Goal: Task Accomplishment & Management: Manage account settings

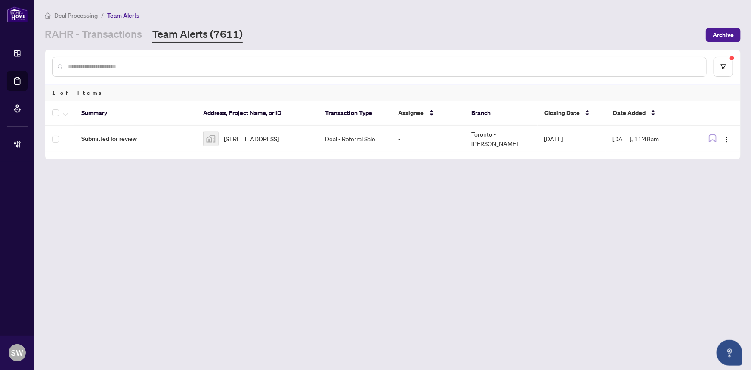
click at [187, 33] on link "Team Alerts (7611)" at bounding box center [197, 34] width 90 height 15
click at [724, 65] on icon "filter" at bounding box center [724, 67] width 6 height 6
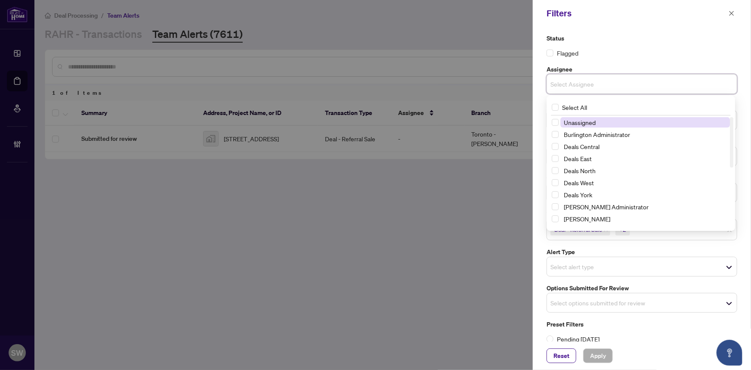
click at [588, 86] on input "search" at bounding box center [581, 84] width 60 height 10
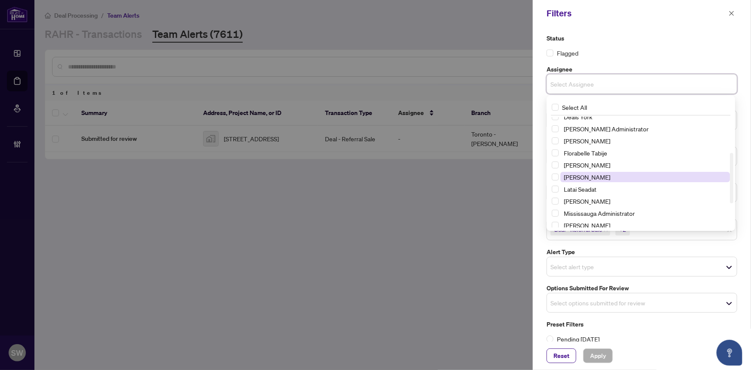
scroll to position [130, 0]
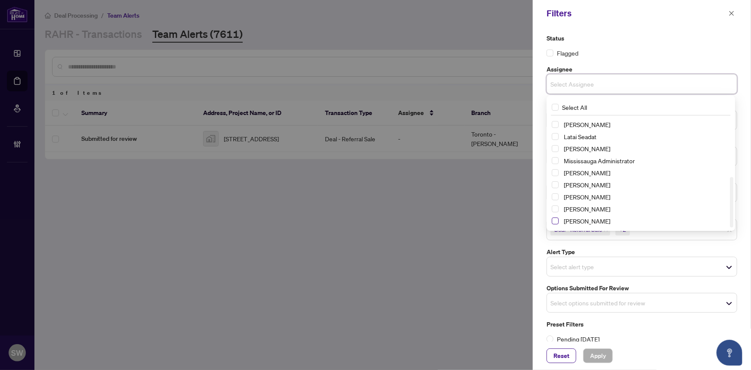
click at [555, 219] on span "Select Simone Wright" at bounding box center [555, 220] width 7 height 7
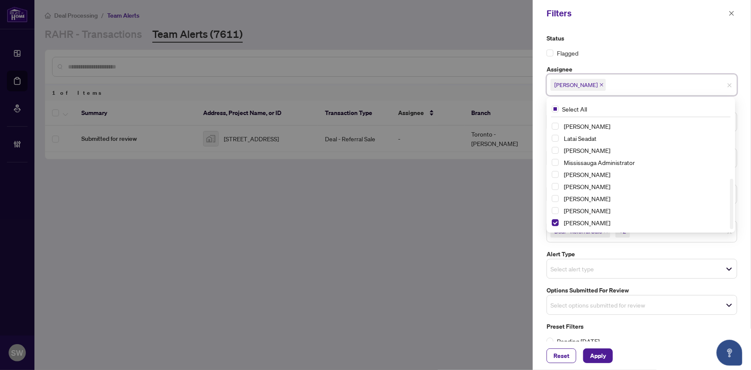
click at [659, 348] on div "Reset Apply" at bounding box center [642, 355] width 191 height 15
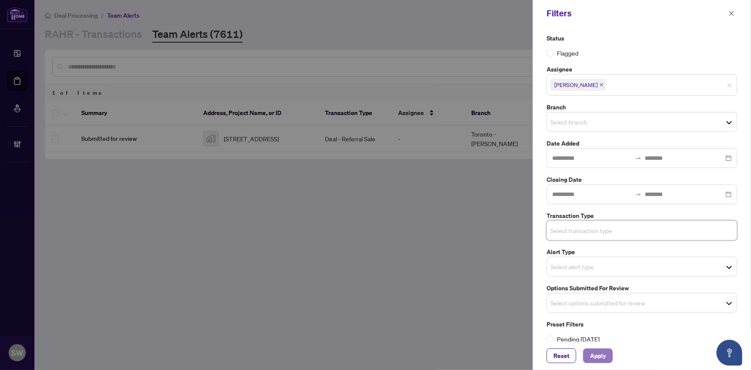
click at [596, 355] on span "Apply" at bounding box center [598, 356] width 16 height 14
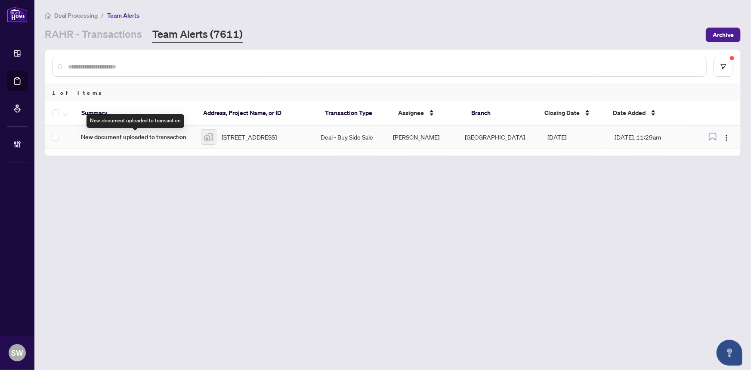
click at [168, 136] on span "New document uploaded to transaction" at bounding box center [134, 136] width 106 height 9
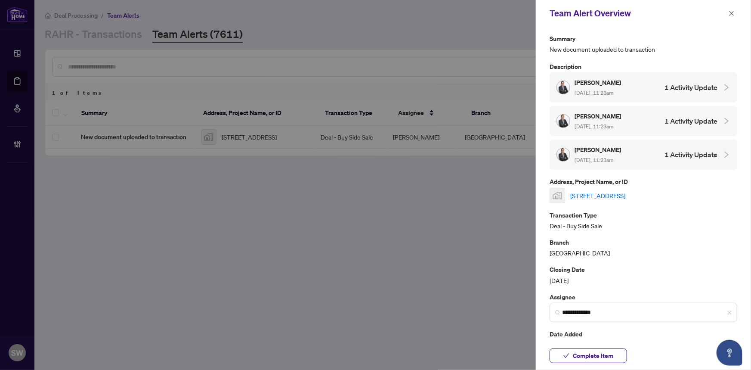
click at [621, 193] on link "[STREET_ADDRESS]" at bounding box center [597, 195] width 55 height 9
click at [611, 356] on span "Complete Item" at bounding box center [593, 356] width 40 height 14
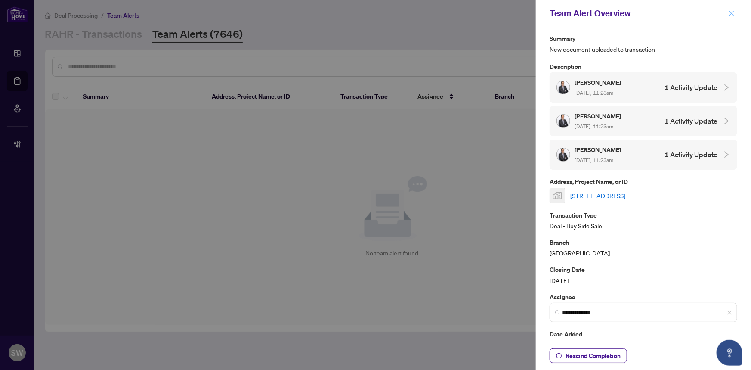
click at [732, 13] on icon "close" at bounding box center [732, 13] width 5 height 5
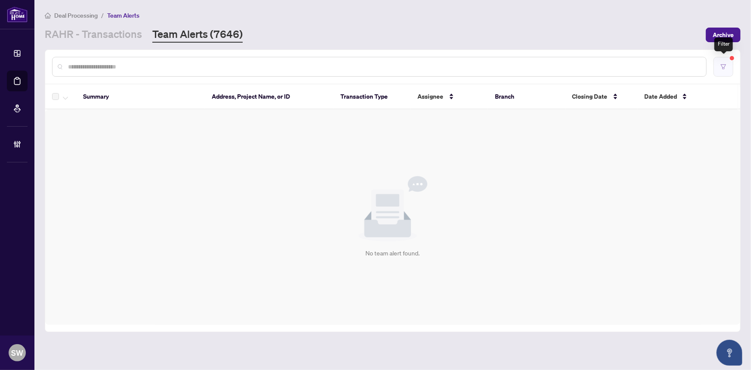
click at [728, 63] on button "button" at bounding box center [724, 67] width 20 height 20
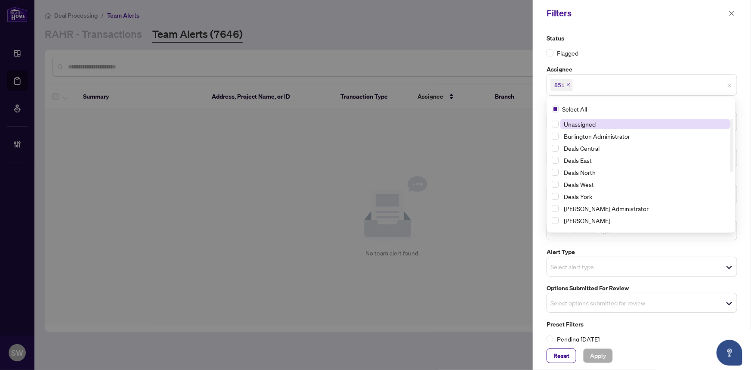
click at [686, 84] on span "851" at bounding box center [642, 85] width 190 height 14
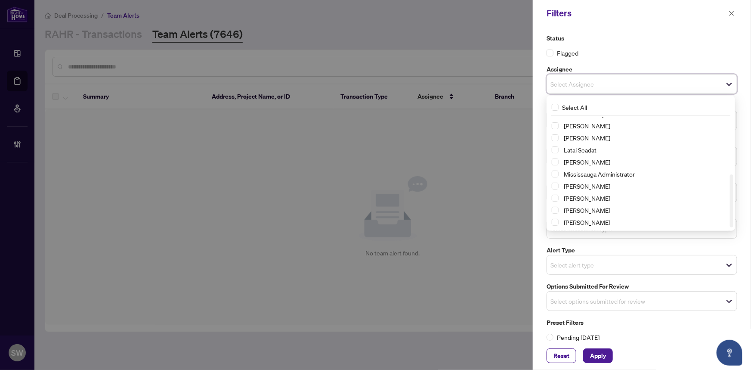
scroll to position [118, 0]
click at [653, 47] on div "Status Flagged" at bounding box center [642, 46] width 191 height 24
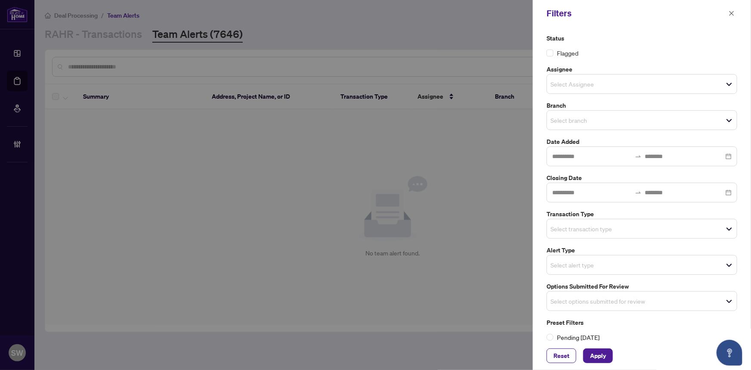
scroll to position [0, 0]
click at [594, 84] on input "search" at bounding box center [581, 84] width 60 height 10
click at [731, 12] on icon "close" at bounding box center [732, 13] width 5 height 5
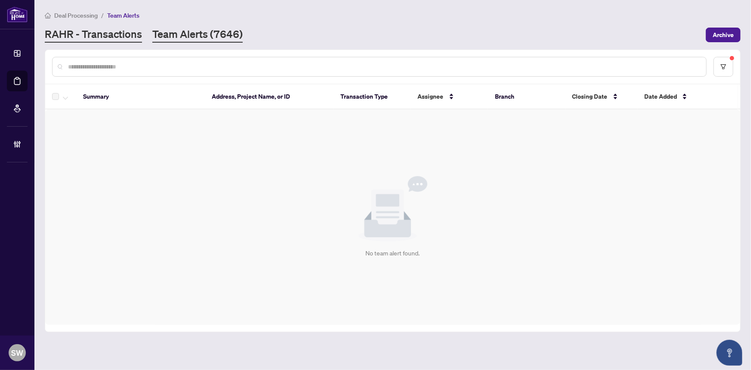
click at [104, 34] on link "RAHR - Transactions" at bounding box center [93, 34] width 97 height 15
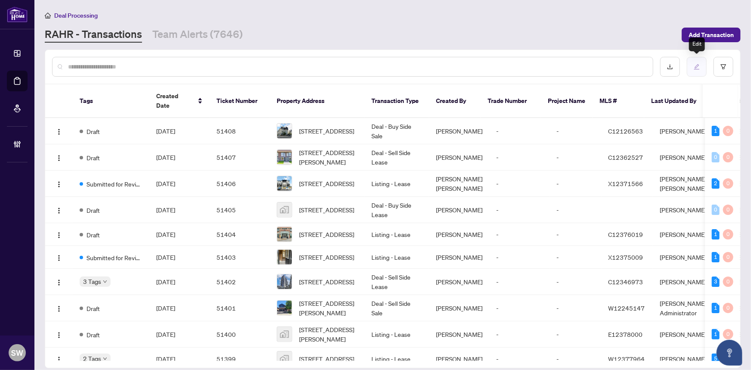
click at [696, 64] on icon "edit" at bounding box center [697, 67] width 6 height 6
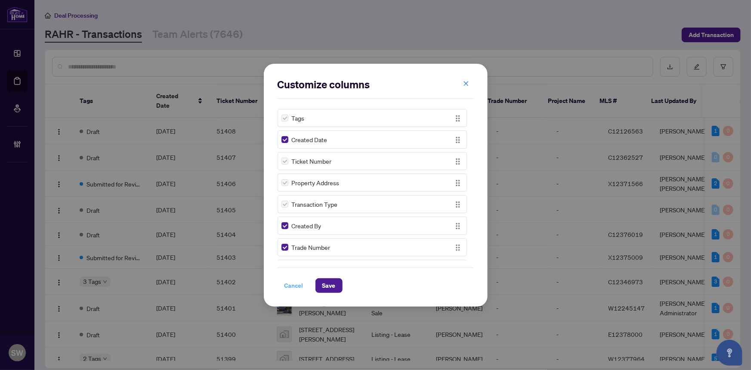
click at [295, 282] on span "Cancel" at bounding box center [294, 286] width 19 height 14
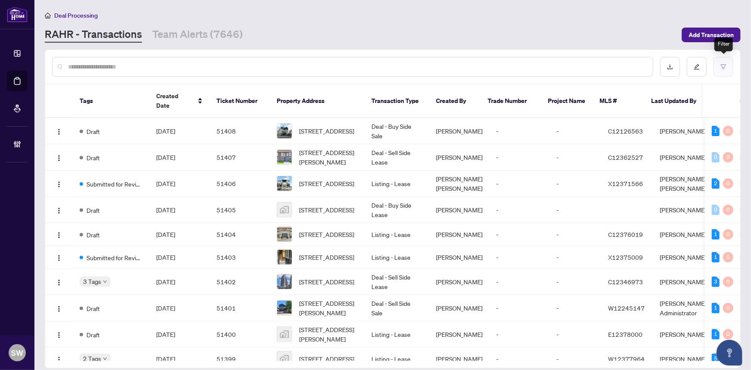
click at [725, 69] on icon "filter" at bounding box center [724, 67] width 6 height 6
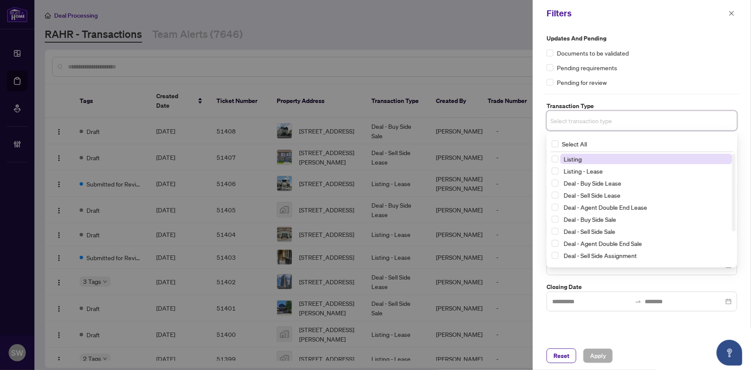
click at [589, 118] on input "search" at bounding box center [581, 120] width 60 height 10
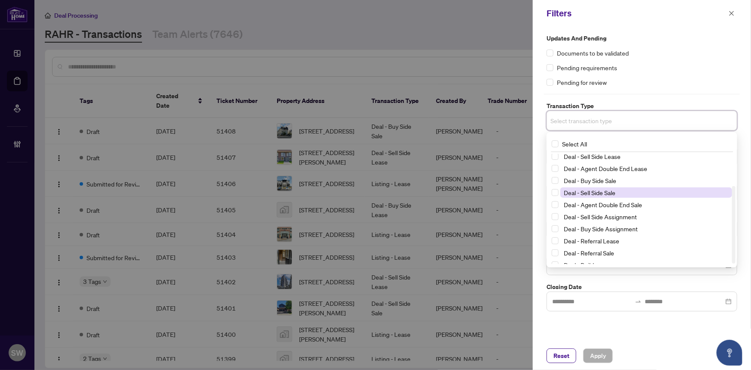
scroll to position [46, 0]
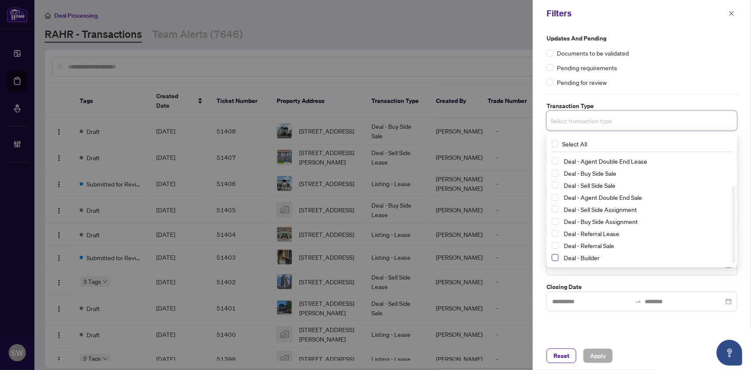
click at [558, 257] on span "Select Deal - Builder" at bounding box center [555, 257] width 7 height 7
click at [601, 351] on span "Apply" at bounding box center [598, 356] width 16 height 14
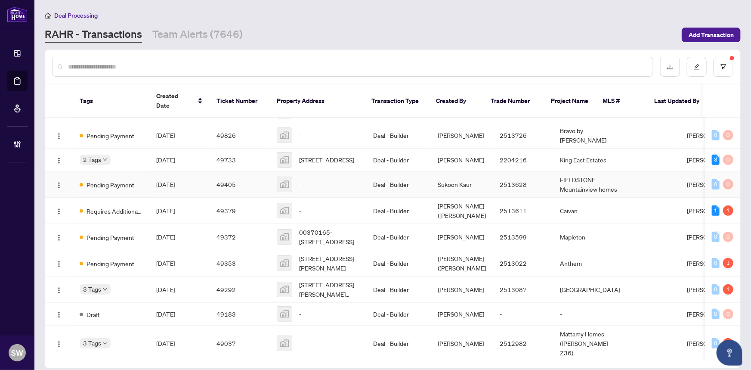
scroll to position [235, 0]
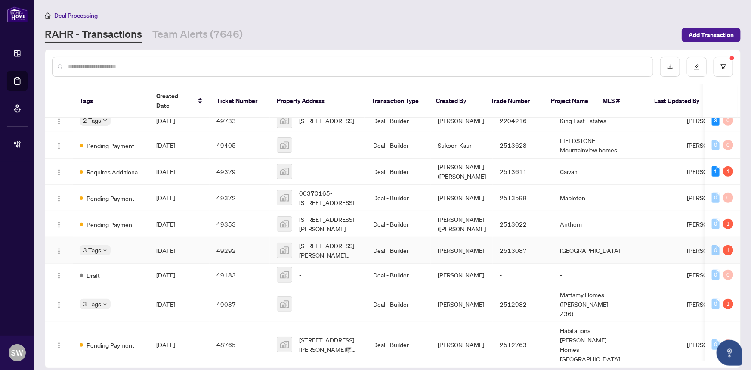
click at [172, 254] on span "[DATE]" at bounding box center [165, 250] width 19 height 8
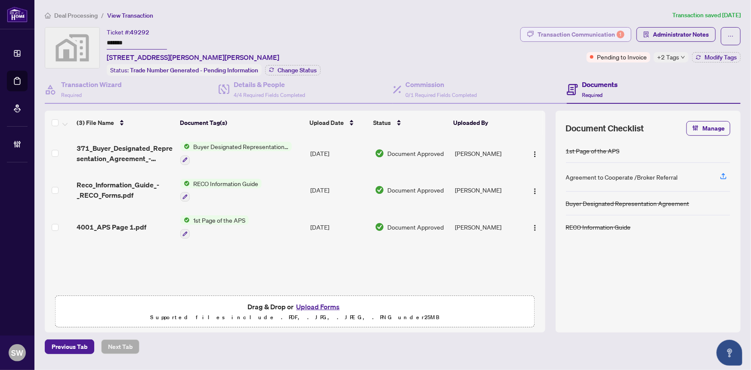
click at [583, 31] on div "Transaction Communication 1" at bounding box center [581, 35] width 87 height 14
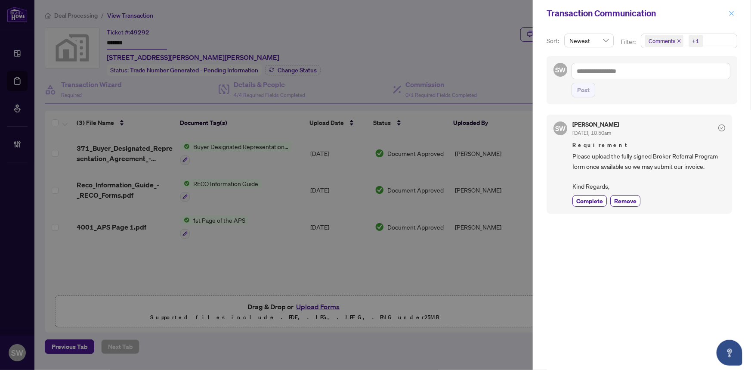
click at [733, 12] on icon "close" at bounding box center [732, 13] width 6 height 6
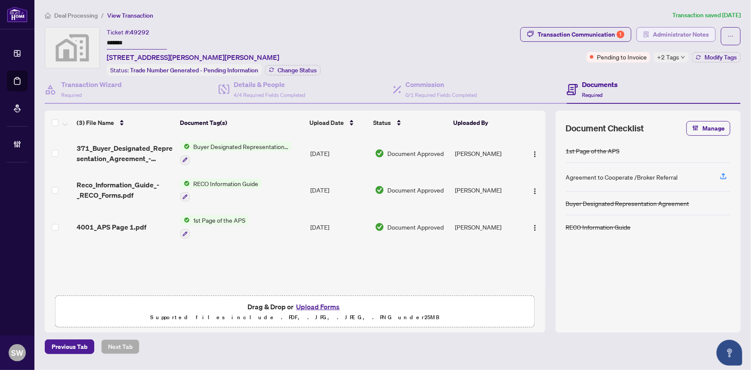
click at [672, 32] on span "Administrator Notes" at bounding box center [681, 35] width 56 height 14
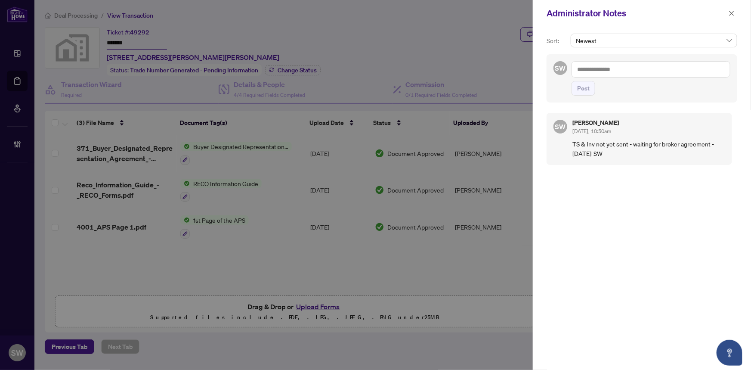
drag, startPoint x: 574, startPoint y: 142, endPoint x: 712, endPoint y: 150, distance: 138.8
click at [712, 150] on p "TS & Inv not yet sent - waiting for broker agreement - [DATE]-SW" at bounding box center [649, 148] width 153 height 19
copy p "TS & Inv not yet sent - waiting for broker agreement - [DATE]-SW"
click at [731, 12] on icon "close" at bounding box center [732, 13] width 5 height 5
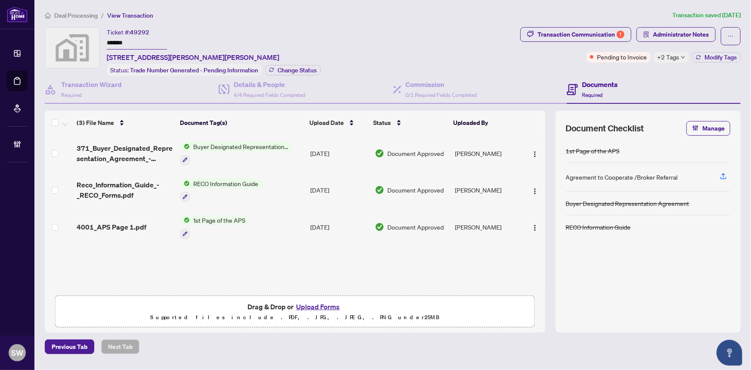
click at [338, 37] on div "Ticket #: 49292 ******* [STREET_ADDRESS][PERSON_NAME][PERSON_NAME] Status: Trad…" at bounding box center [281, 51] width 472 height 49
click at [73, 15] on span "Deal Processing" at bounding box center [75, 16] width 43 height 8
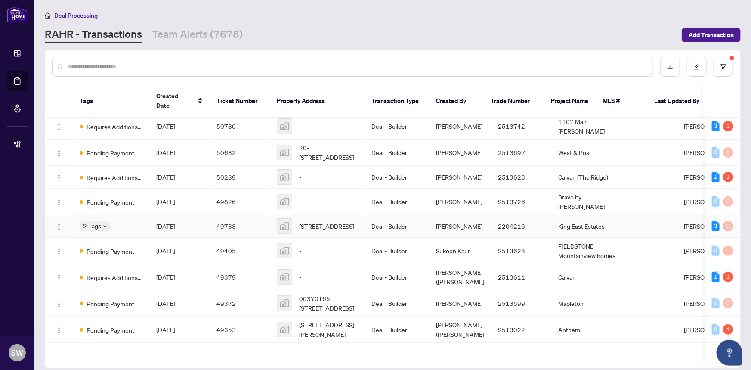
scroll to position [117, 0]
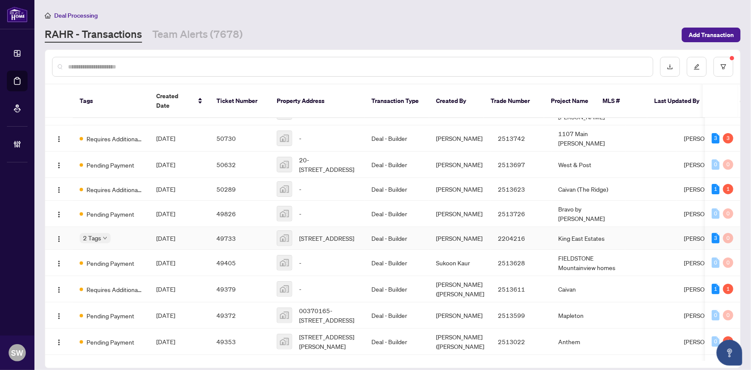
click at [171, 242] on span "[DATE]" at bounding box center [165, 238] width 19 height 8
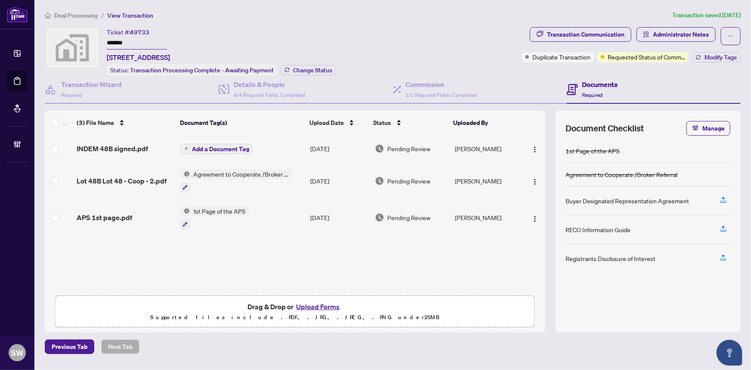
click at [121, 43] on input "*******" at bounding box center [137, 43] width 60 height 12
click at [706, 29] on span "Administrator Notes" at bounding box center [681, 35] width 56 height 14
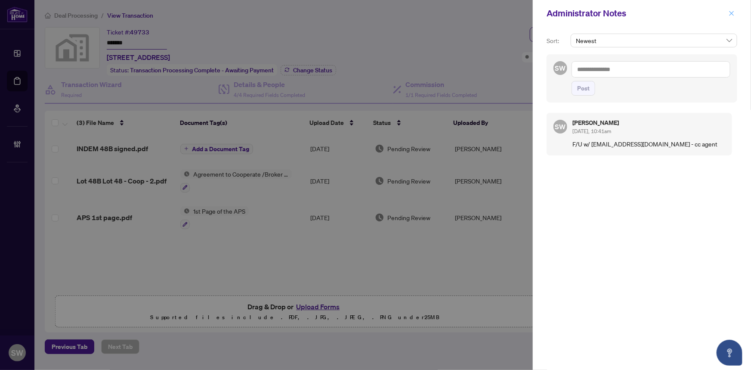
click at [731, 13] on icon "close" at bounding box center [732, 13] width 6 height 6
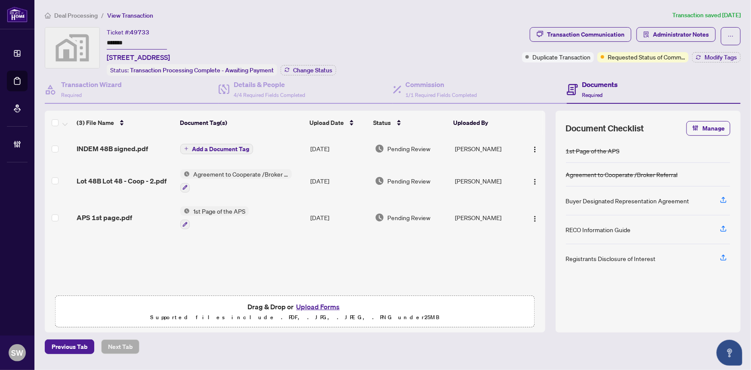
click at [77, 12] on span "Deal Processing" at bounding box center [75, 16] width 43 height 8
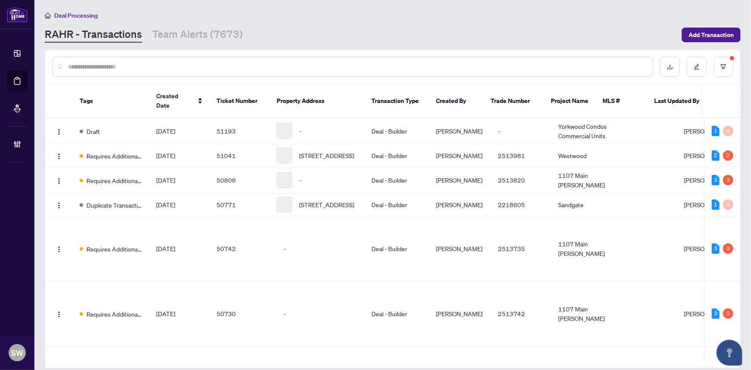
click at [108, 66] on input "text" at bounding box center [357, 66] width 578 height 9
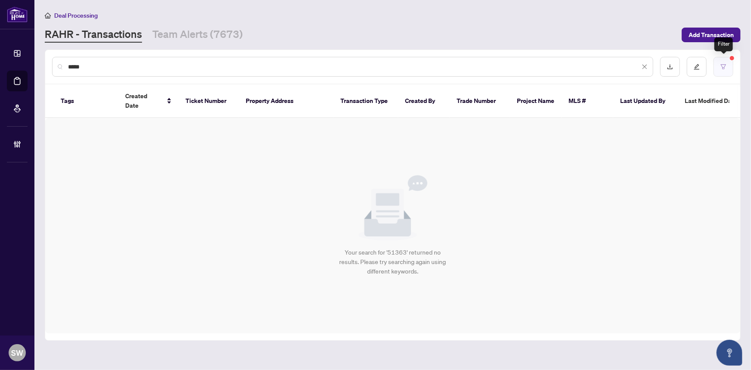
type input "*****"
click at [726, 66] on icon "filter" at bounding box center [724, 67] width 6 height 6
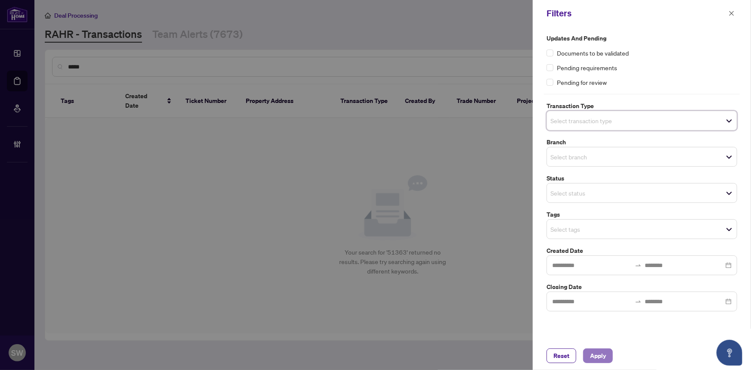
click at [594, 356] on span "Apply" at bounding box center [598, 356] width 16 height 14
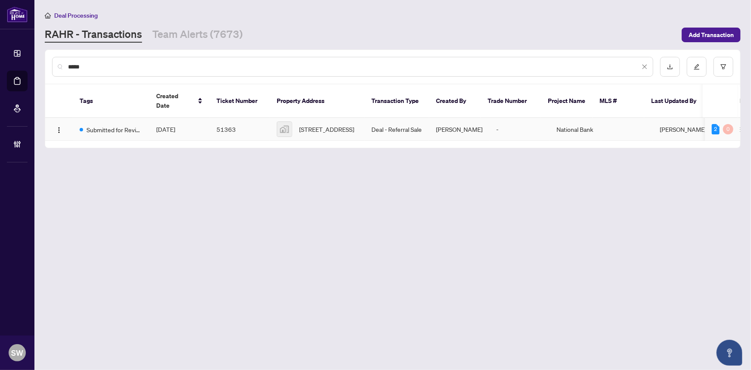
click at [222, 120] on td "51363" at bounding box center [240, 129] width 60 height 23
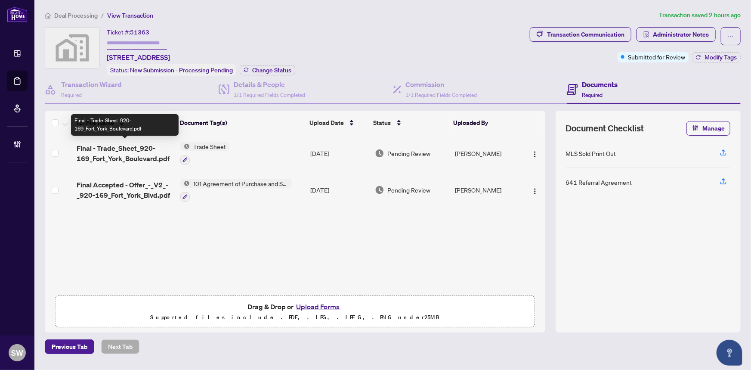
click at [108, 146] on span "Final - Trade_Sheet_920-169_Fort_York_Boulevard.pdf" at bounding box center [125, 153] width 97 height 21
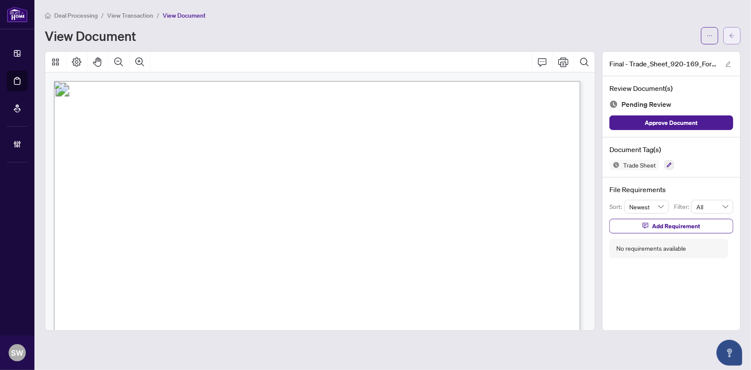
click at [735, 33] on icon "arrow-left" at bounding box center [732, 36] width 6 height 6
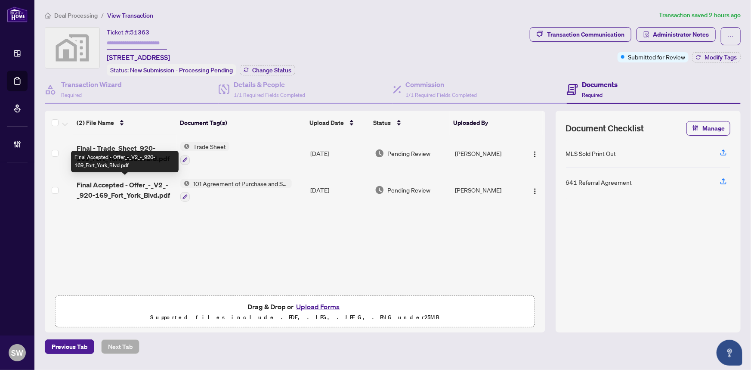
click at [152, 188] on span "Final Accepted - Offer_-_V2_-_920-169_Fort_York_Blvd.pdf" at bounding box center [125, 190] width 97 height 21
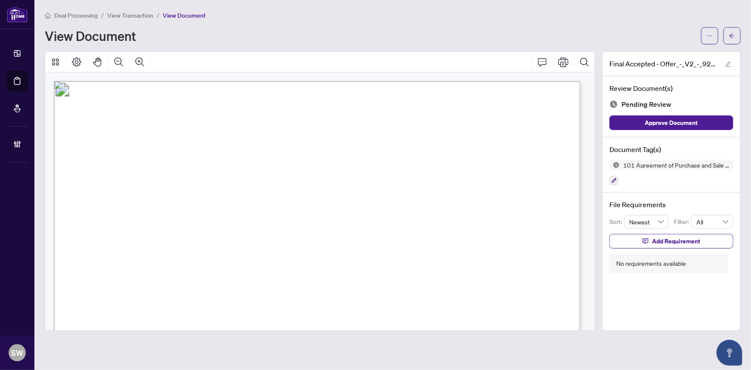
scroll to position [225, 0]
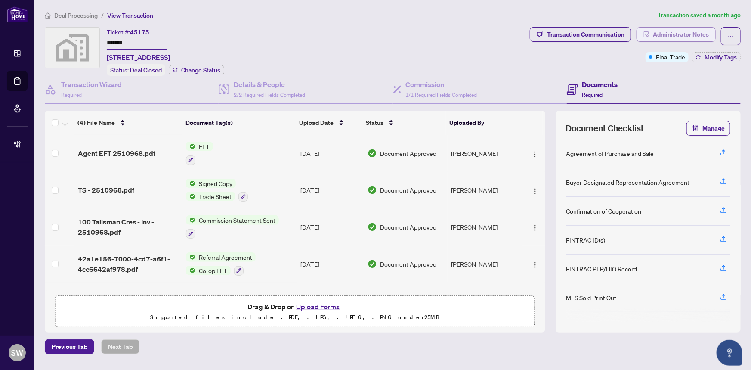
click at [675, 38] on span "Administrator Notes" at bounding box center [681, 35] width 56 height 14
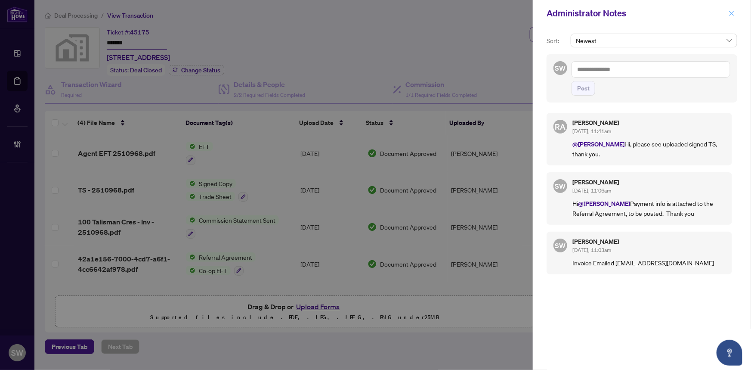
click at [732, 13] on icon "close" at bounding box center [732, 13] width 6 height 6
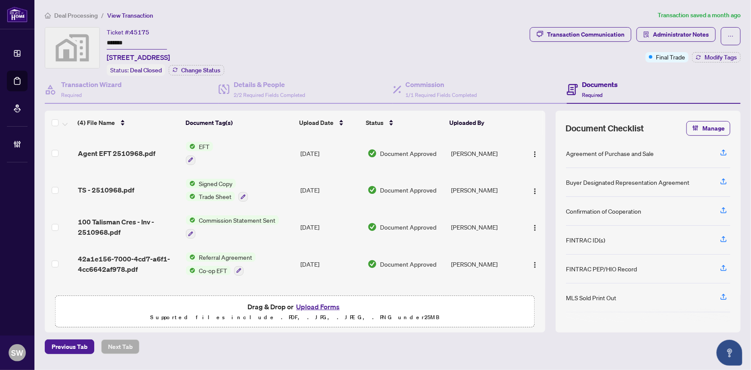
click at [129, 189] on span "TS - 2510968.pdf" at bounding box center [106, 190] width 56 height 10
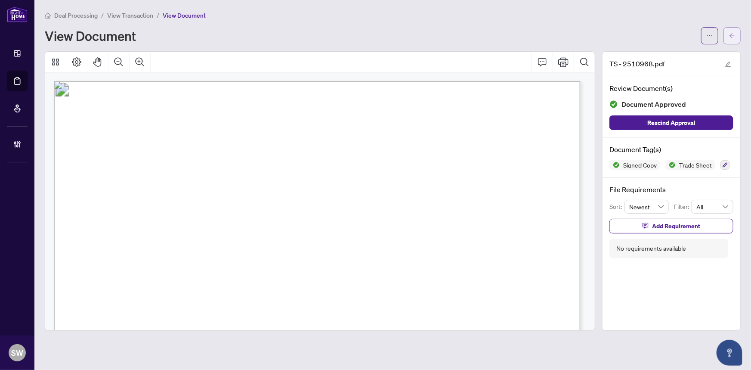
click at [731, 40] on span "button" at bounding box center [732, 36] width 6 height 14
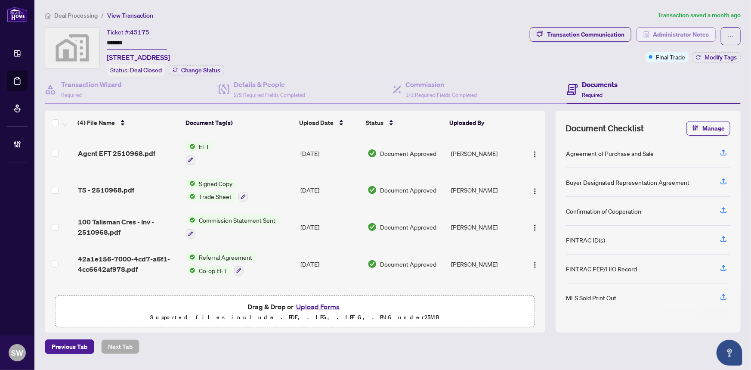
click at [647, 33] on icon "solution" at bounding box center [647, 34] width 6 height 6
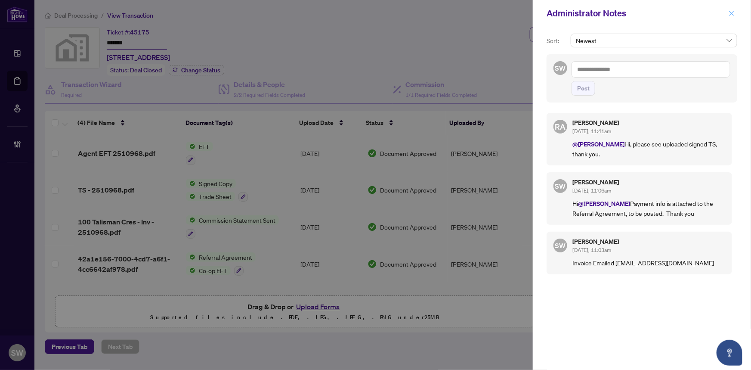
click at [735, 12] on button "button" at bounding box center [731, 13] width 11 height 10
